Goal: Task Accomplishment & Management: Use online tool/utility

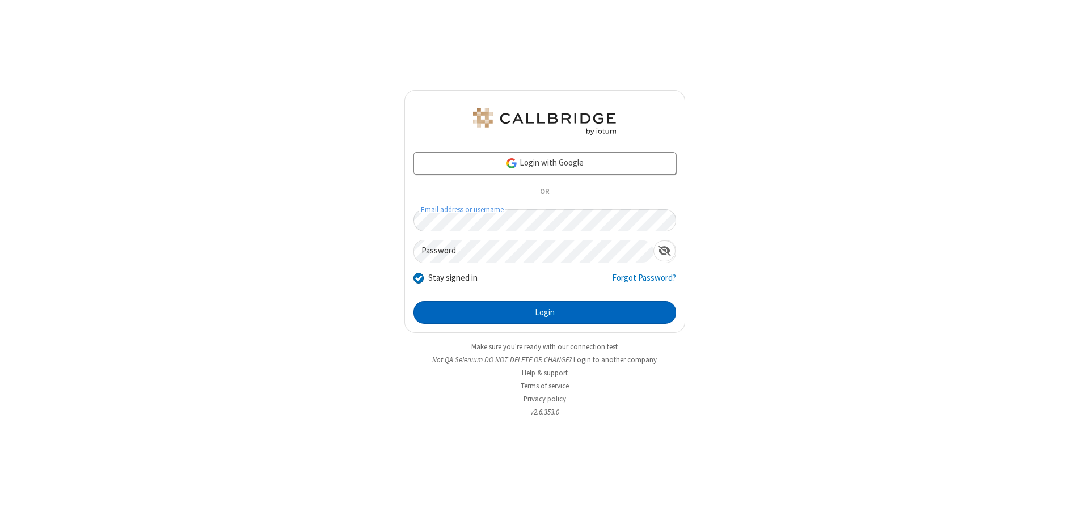
click at [545, 313] on button "Login" at bounding box center [545, 312] width 263 height 23
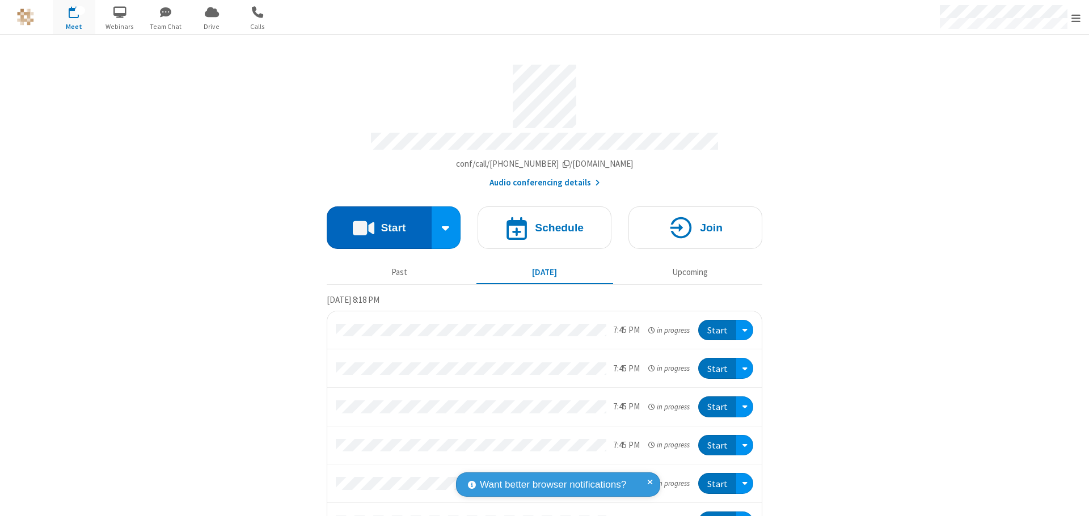
click at [374, 222] on button "Start" at bounding box center [379, 228] width 105 height 43
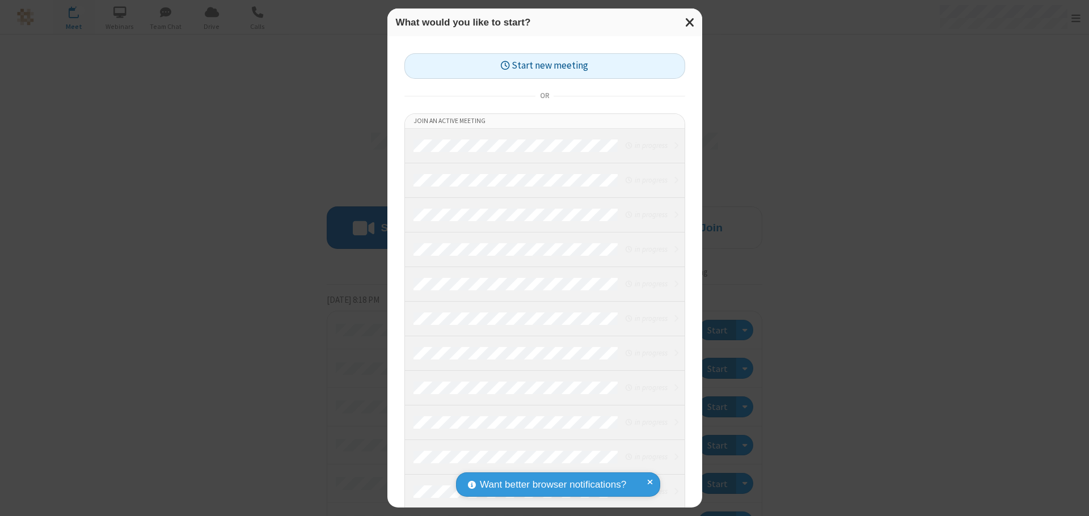
click at [545, 66] on button "Start new meeting" at bounding box center [544, 66] width 281 height 26
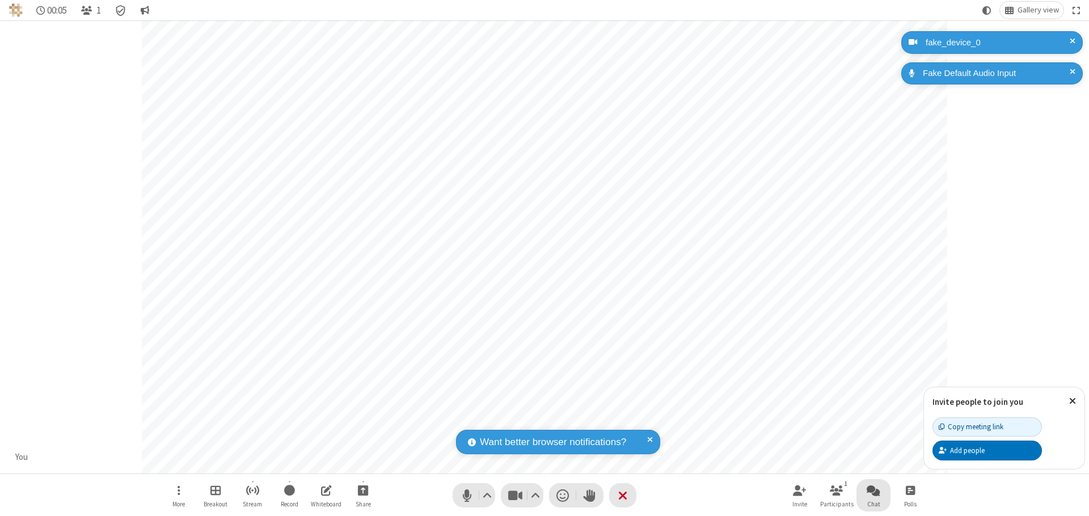
click at [874, 490] on span "Open chat" at bounding box center [874, 490] width 14 height 14
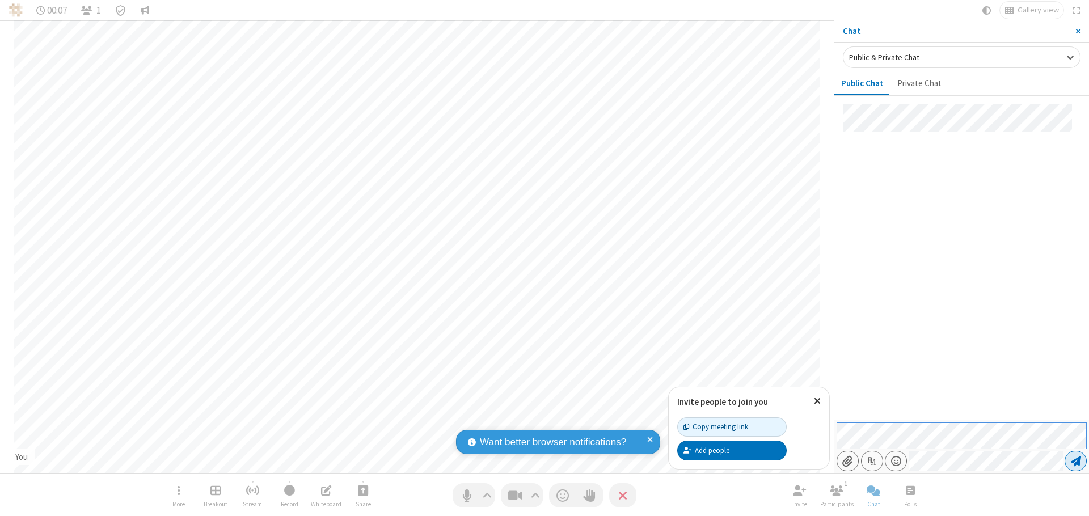
click at [1076, 461] on span "Send message" at bounding box center [1076, 461] width 10 height 11
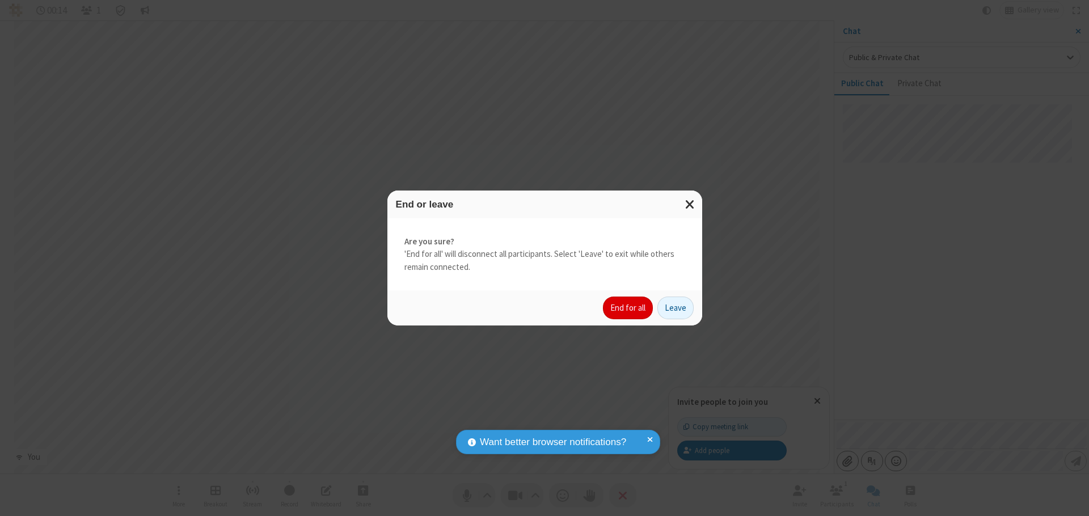
click at [629, 308] on button "End for all" at bounding box center [628, 308] width 50 height 23
